Goal: Information Seeking & Learning: Learn about a topic

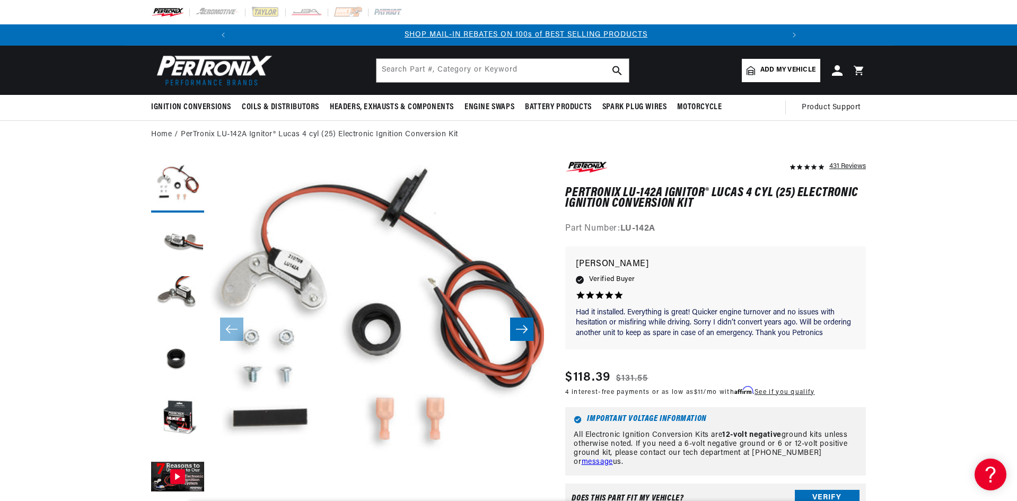
scroll to position [0, 567]
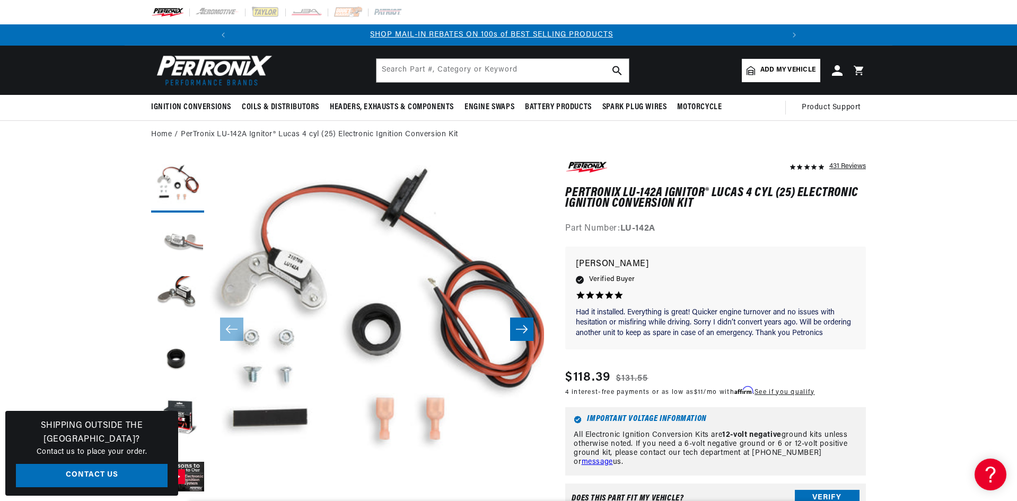
click at [181, 240] on button "Load image 2 in gallery view" at bounding box center [177, 244] width 53 height 53
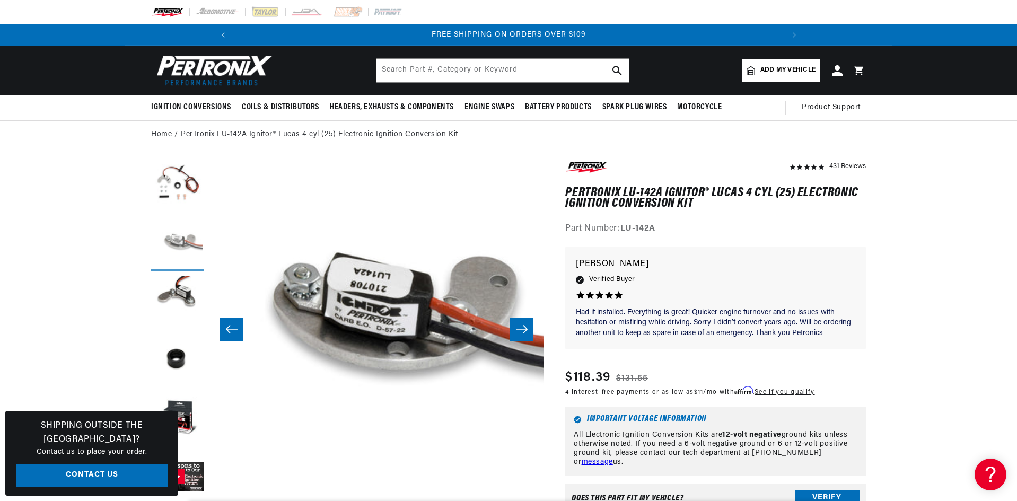
scroll to position [0, 1134]
click at [174, 289] on button "Load image 3 in gallery view" at bounding box center [177, 302] width 53 height 53
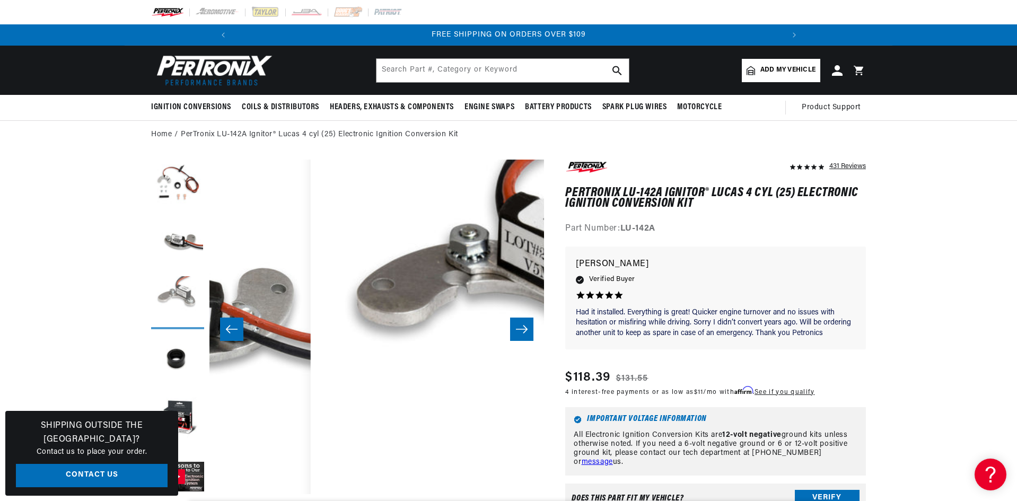
scroll to position [0, 670]
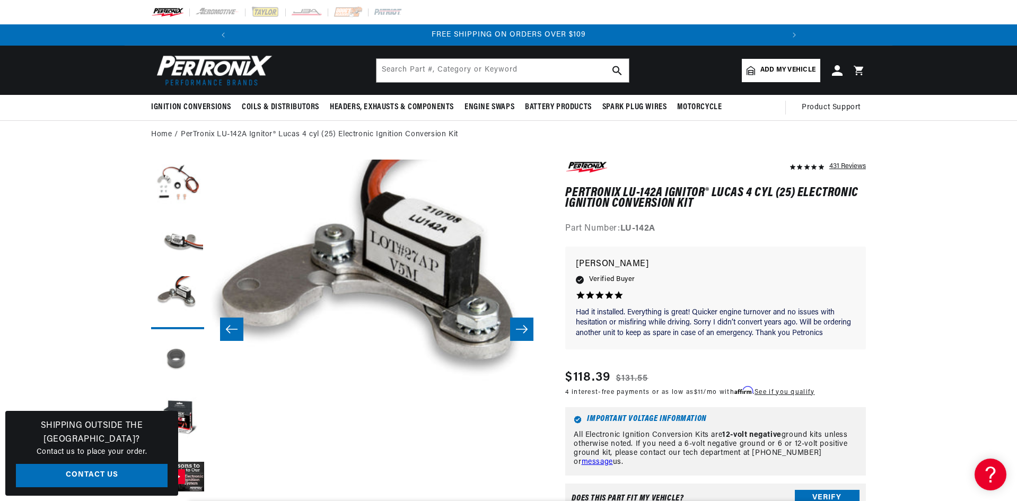
click at [175, 360] on button "Load image 4 in gallery view" at bounding box center [177, 361] width 53 height 53
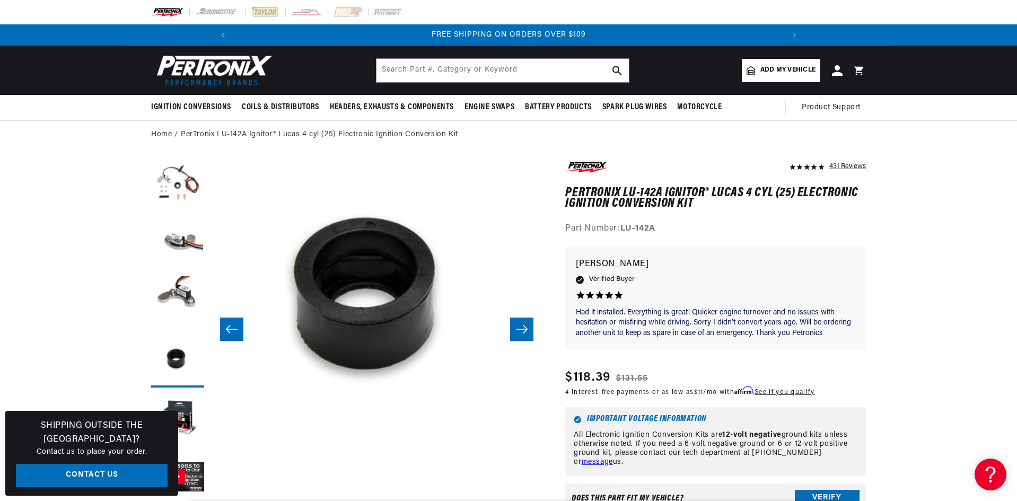
scroll to position [33, 1004]
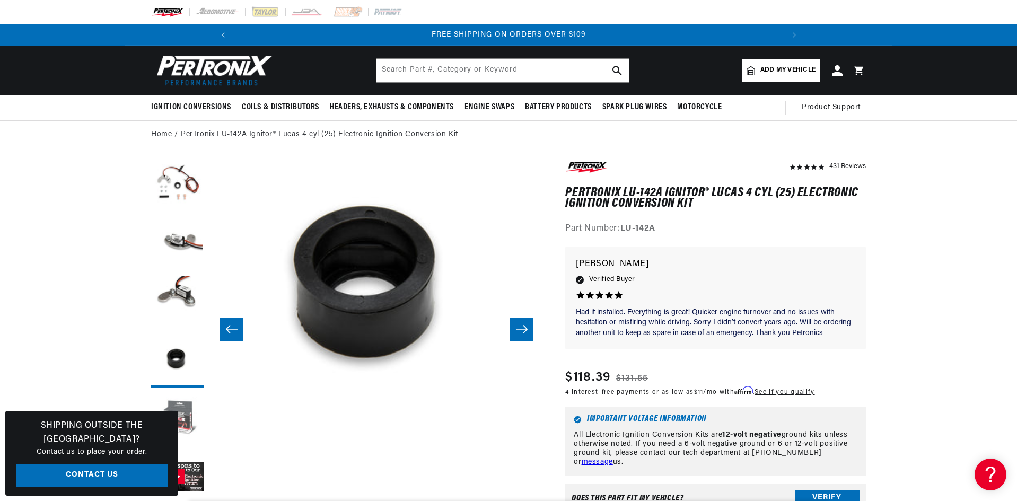
click at [188, 415] on button "Load image 5 in gallery view" at bounding box center [177, 419] width 53 height 53
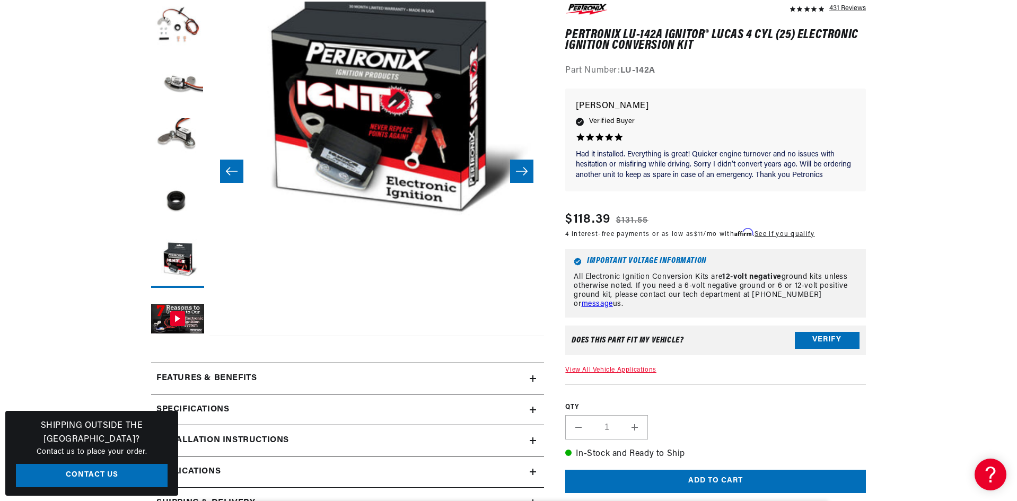
scroll to position [159, 0]
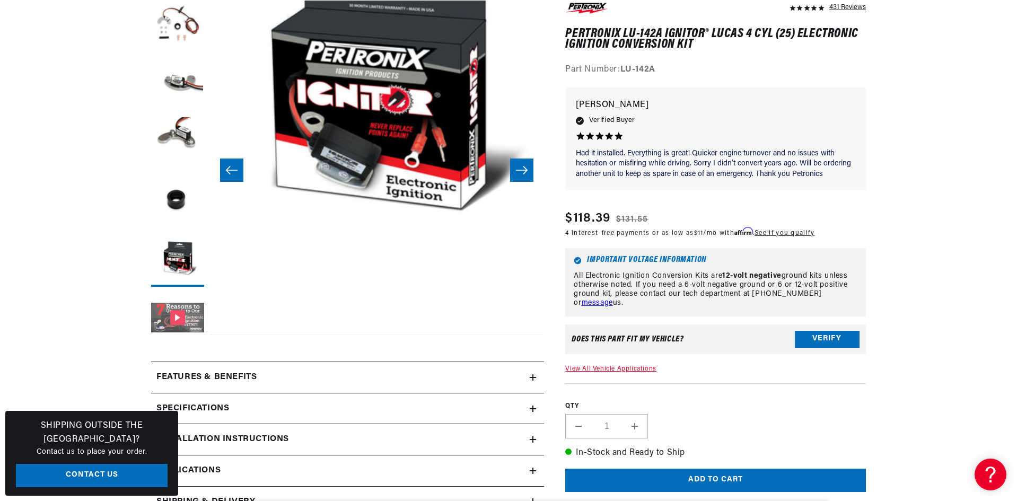
click at [175, 313] on button "Gallery Viewer" at bounding box center [177, 318] width 53 height 53
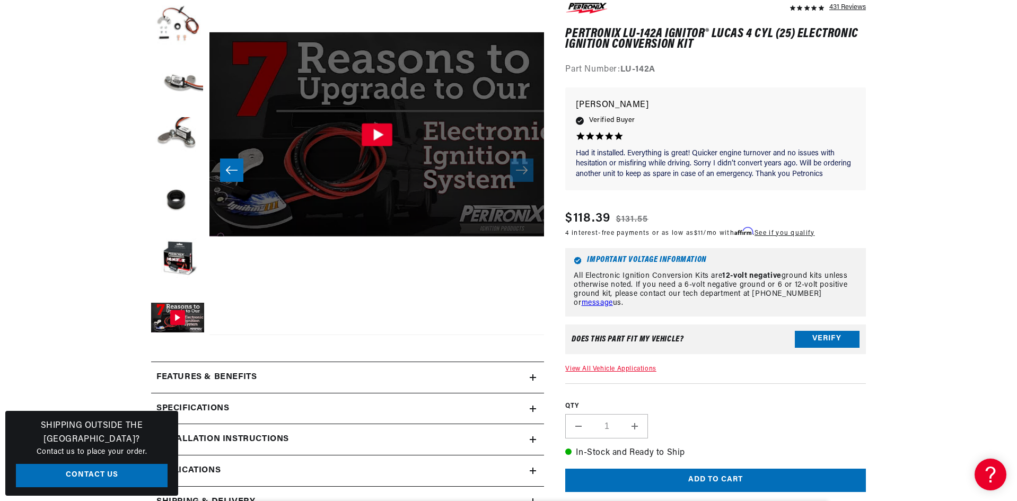
scroll to position [0, 567]
click at [372, 133] on icon "Gallery Viewer" at bounding box center [377, 134] width 31 height 23
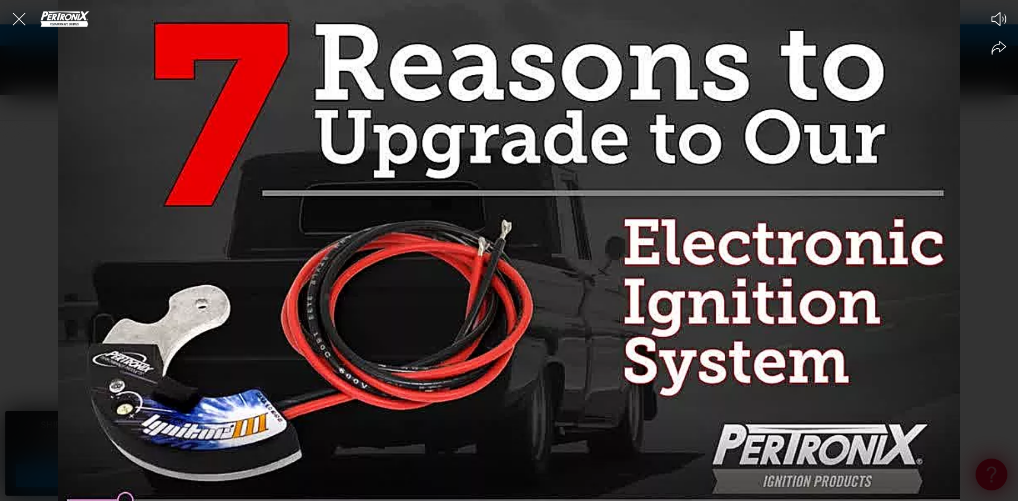
click at [792, 343] on div at bounding box center [509, 250] width 1018 height 501
click at [504, 246] on circle at bounding box center [508, 250] width 41 height 41
click at [21, 19] on icon "Close the video player" at bounding box center [18, 18] width 23 height 23
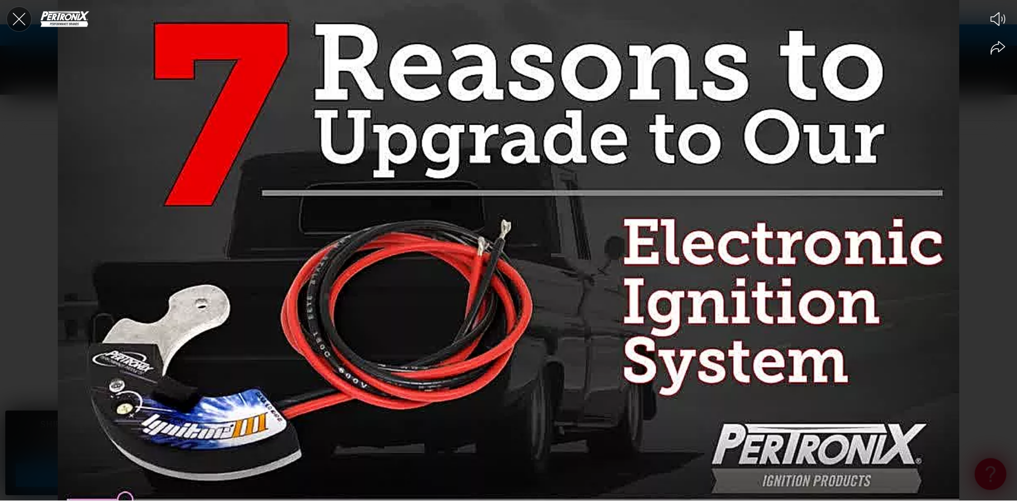
scroll to position [160, 0]
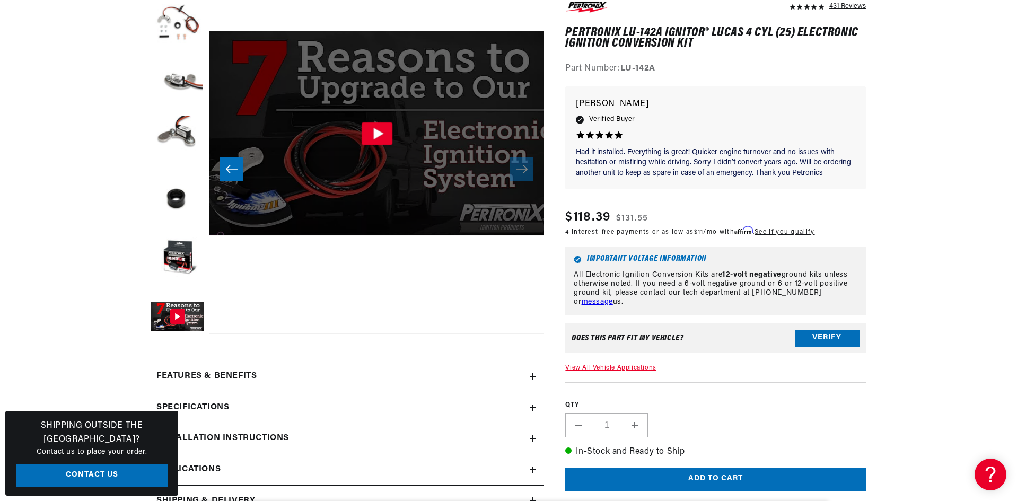
click at [380, 136] on icon "Gallery Viewer" at bounding box center [377, 133] width 31 height 23
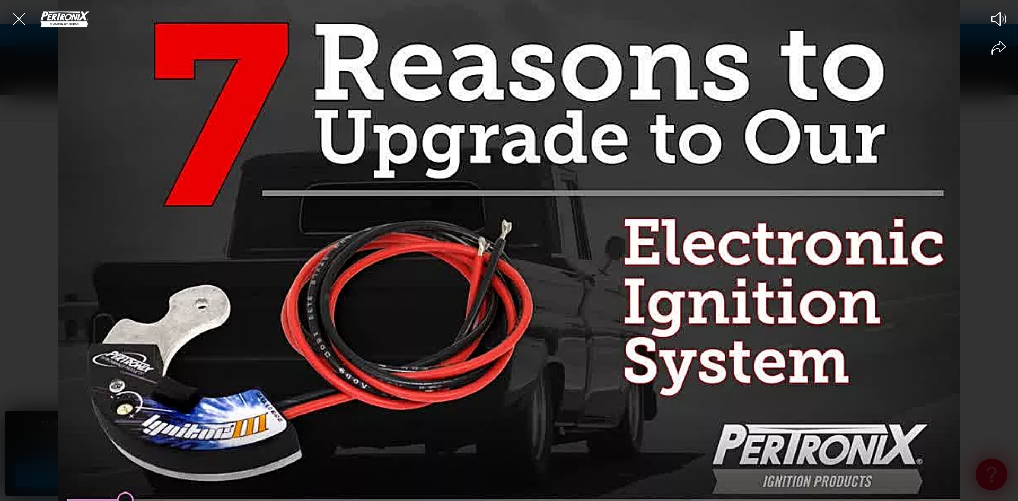
scroll to position [0, 1134]
click at [15, 15] on icon "Close the video player" at bounding box center [19, 19] width 13 height 13
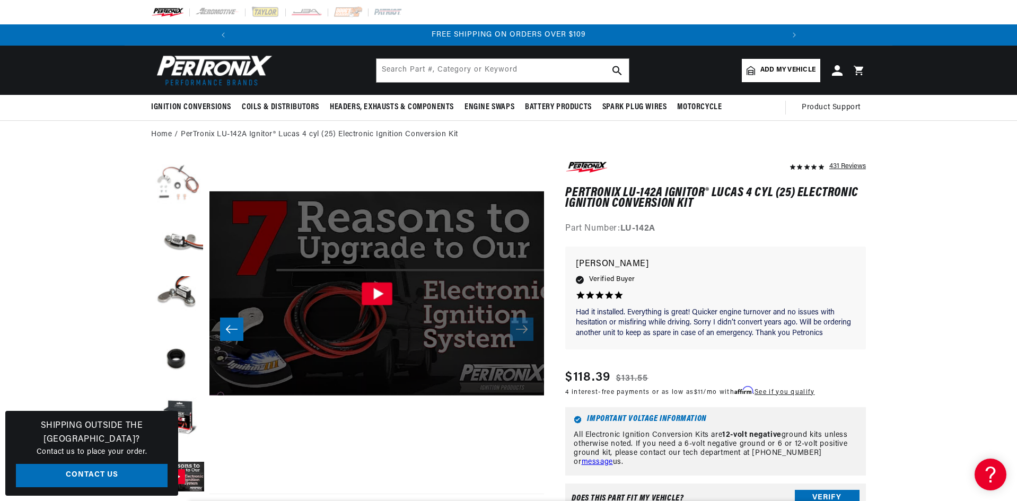
click at [171, 182] on button "Load image 1 in gallery view" at bounding box center [177, 186] width 53 height 53
